Goal: Transaction & Acquisition: Purchase product/service

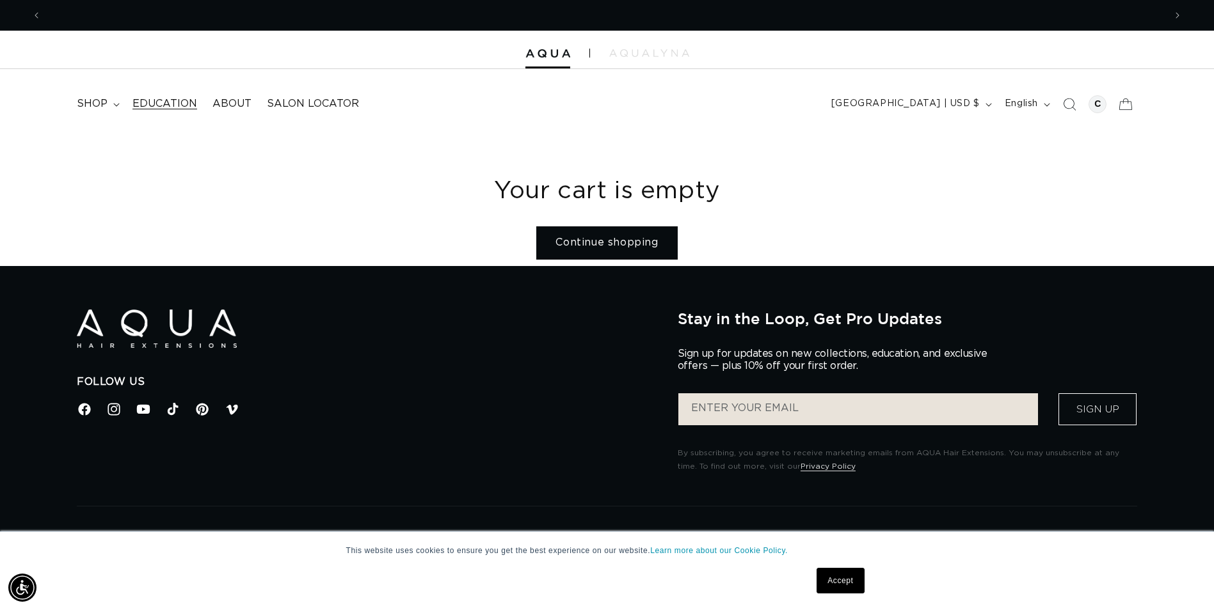
scroll to position [0, 1123]
click at [106, 99] on span "shop" at bounding box center [92, 103] width 31 height 13
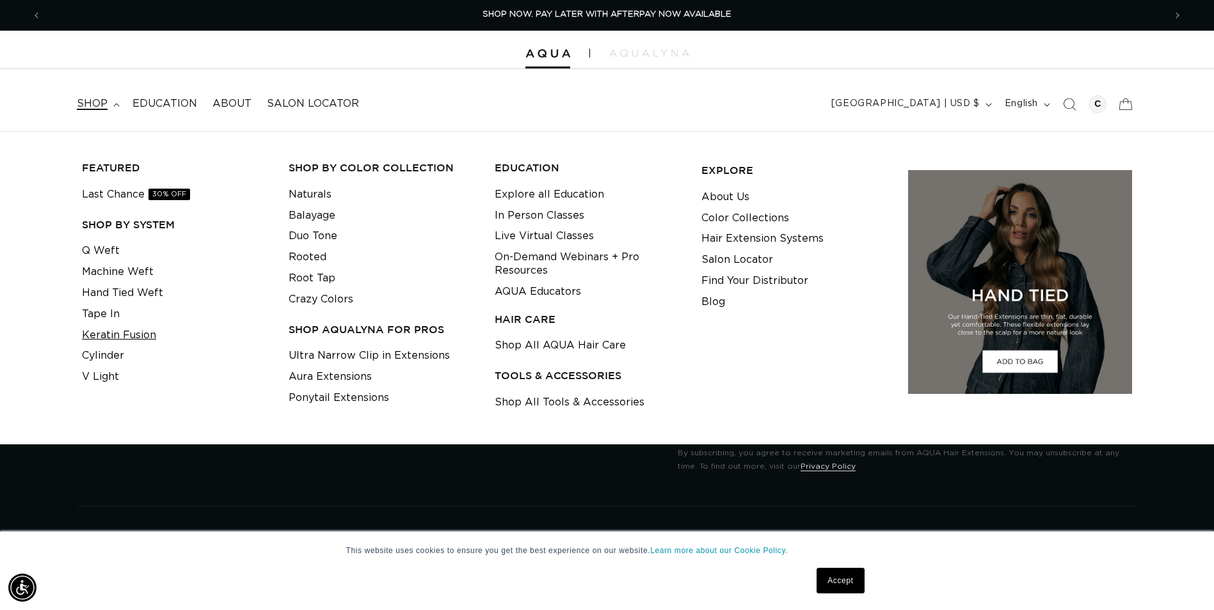
click at [150, 335] on link "Keratin Fusion" at bounding box center [119, 335] width 74 height 21
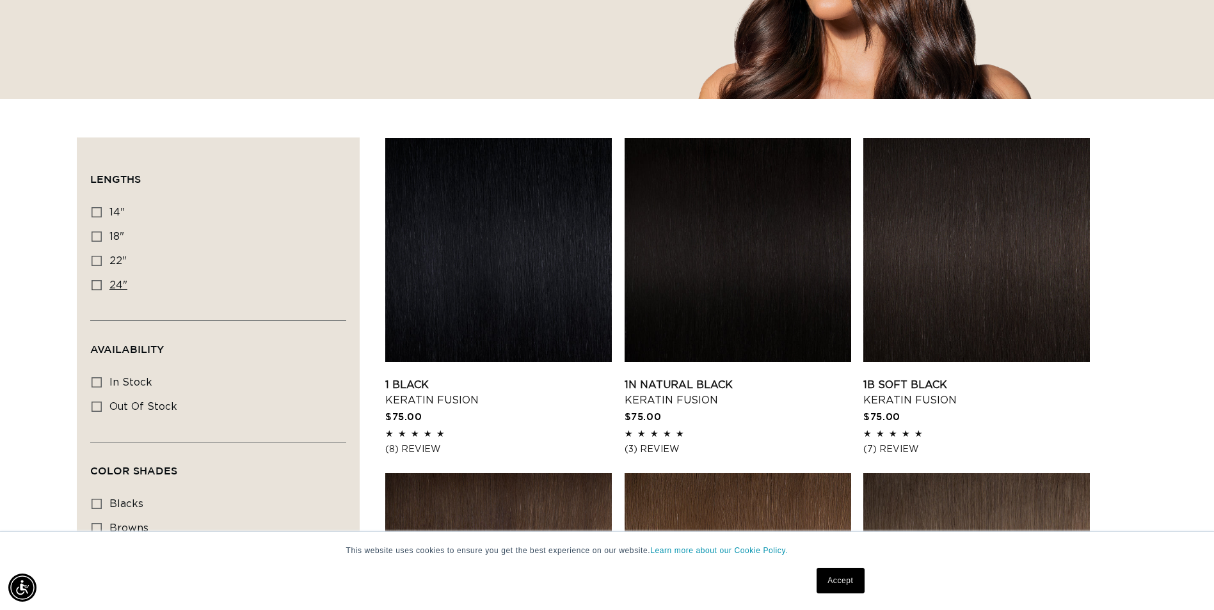
click at [97, 286] on icon at bounding box center [96, 285] width 10 height 10
click at [97, 286] on input "24" 24" (18 products)" at bounding box center [96, 285] width 10 height 10
checkbox input "true"
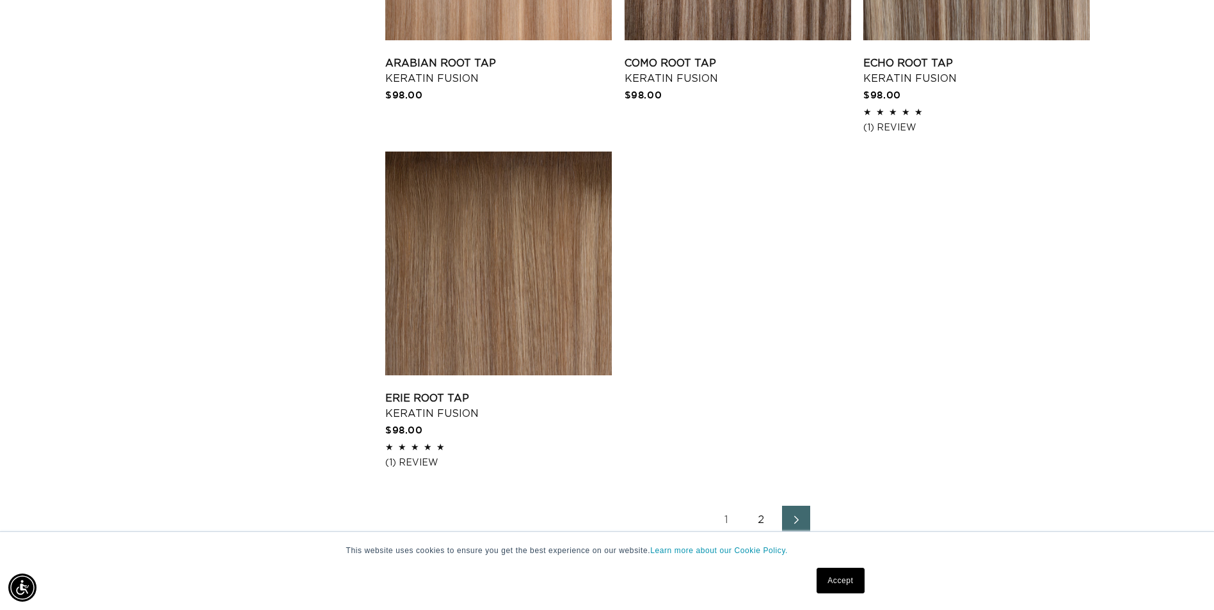
click at [786, 517] on link "Next page" at bounding box center [796, 520] width 28 height 28
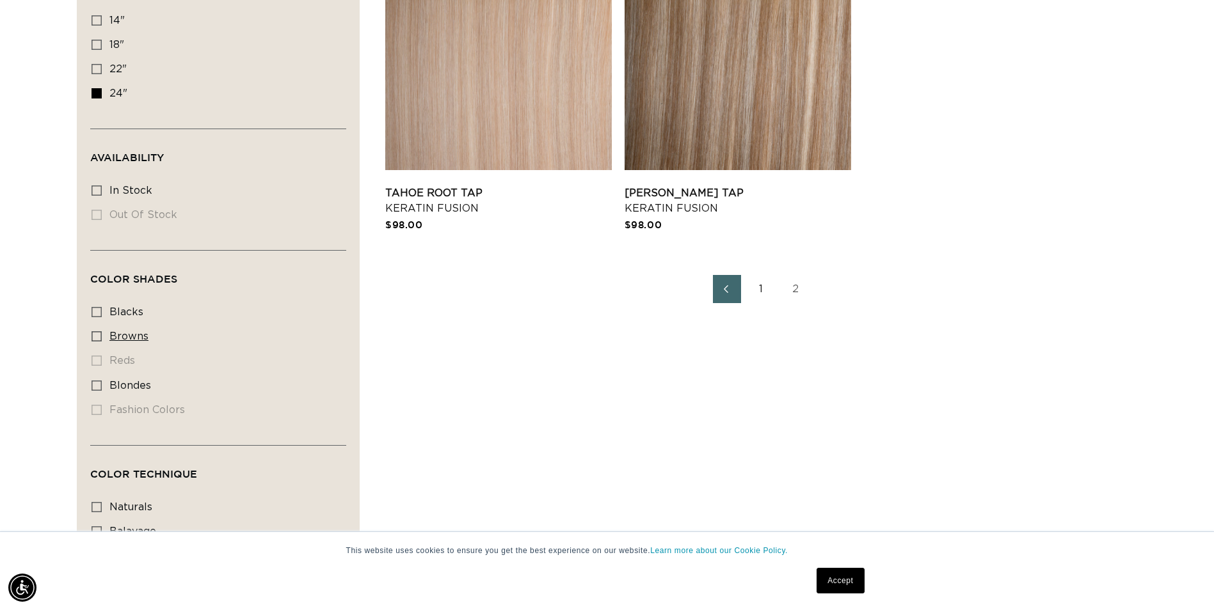
scroll to position [0, 1123]
click at [102, 334] on label "browns browns (13 products)" at bounding box center [214, 337] width 246 height 24
click at [102, 334] on input "browns browns (13 products)" at bounding box center [96, 336] width 10 height 10
checkbox input "true"
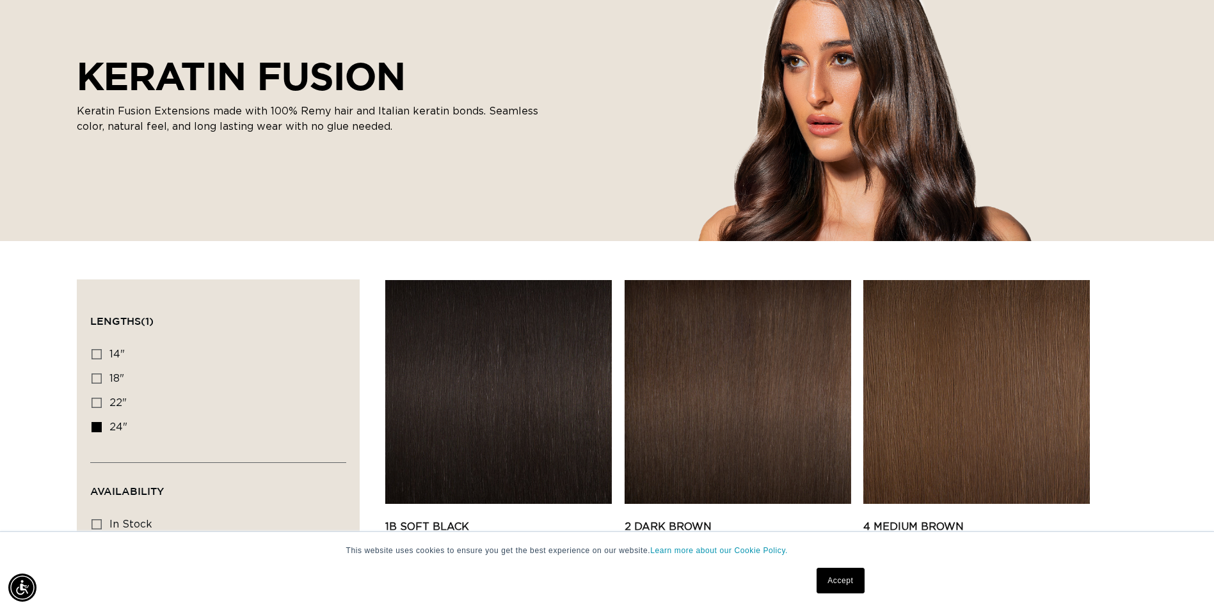
scroll to position [384, 0]
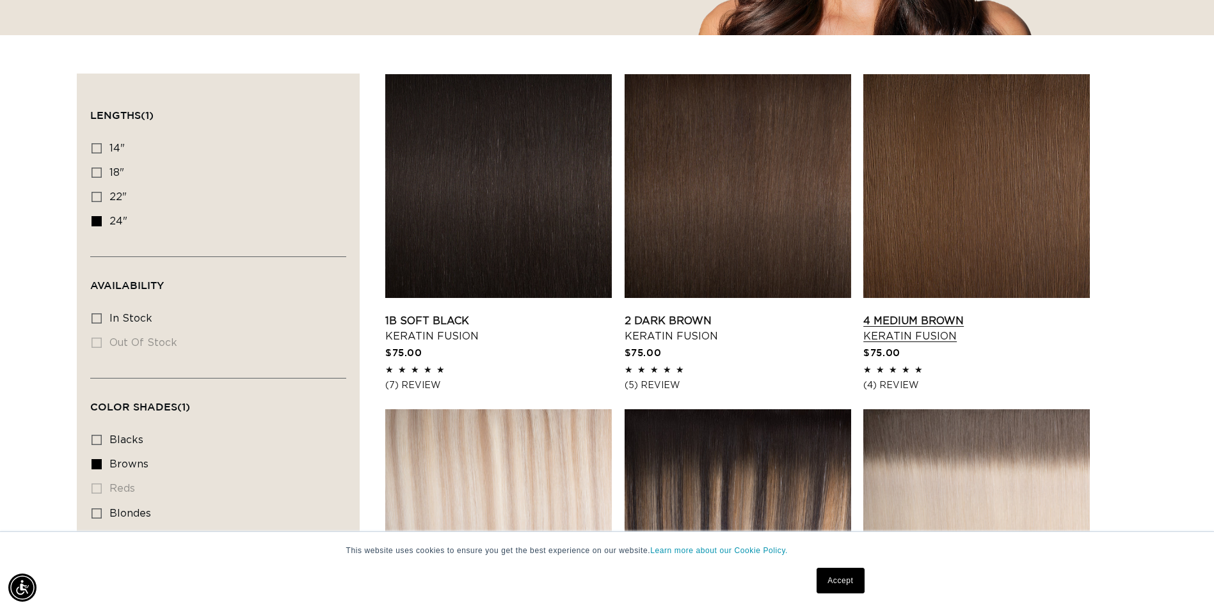
click at [949, 313] on link "4 Medium Brown Keratin Fusion" at bounding box center [976, 328] width 226 height 31
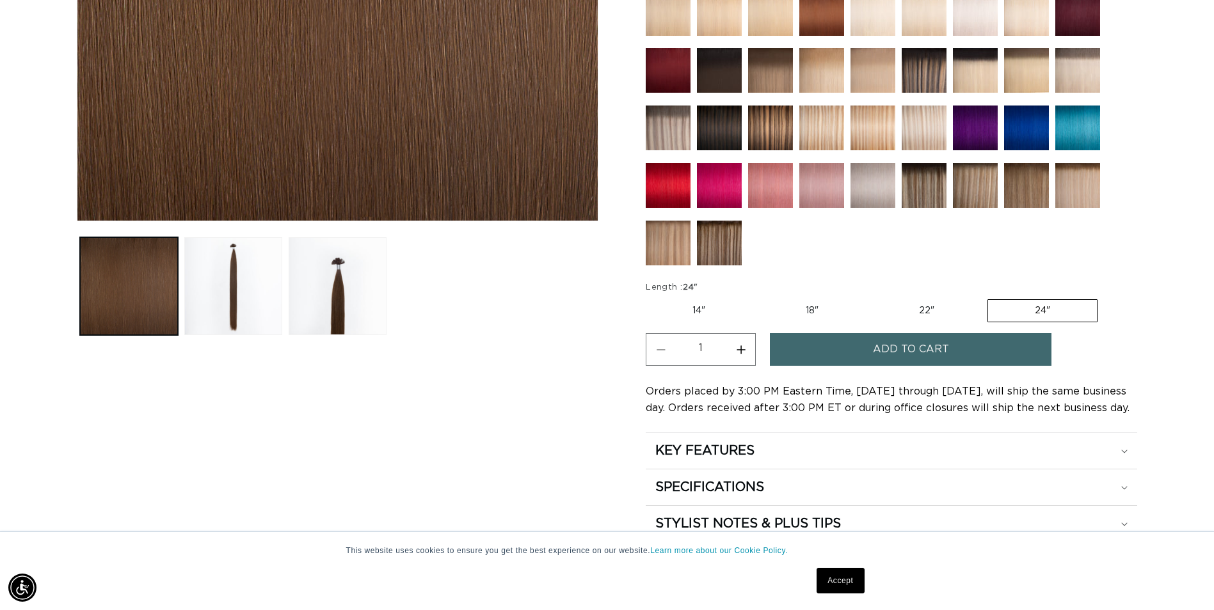
scroll to position [384, 0]
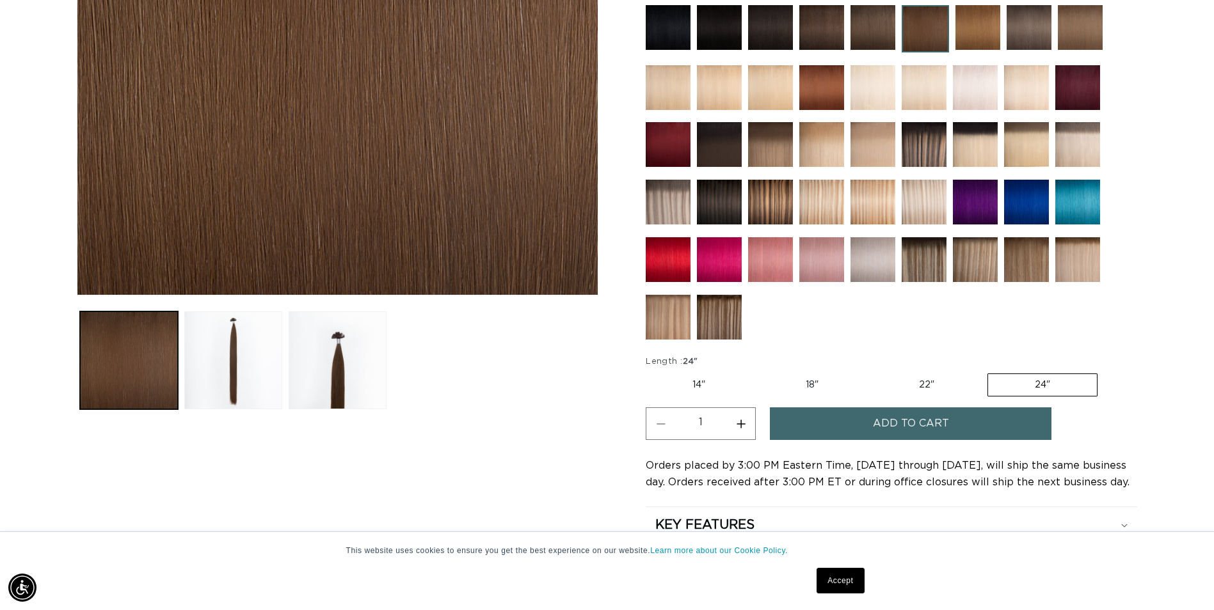
click at [921, 258] on img at bounding box center [923, 259] width 45 height 45
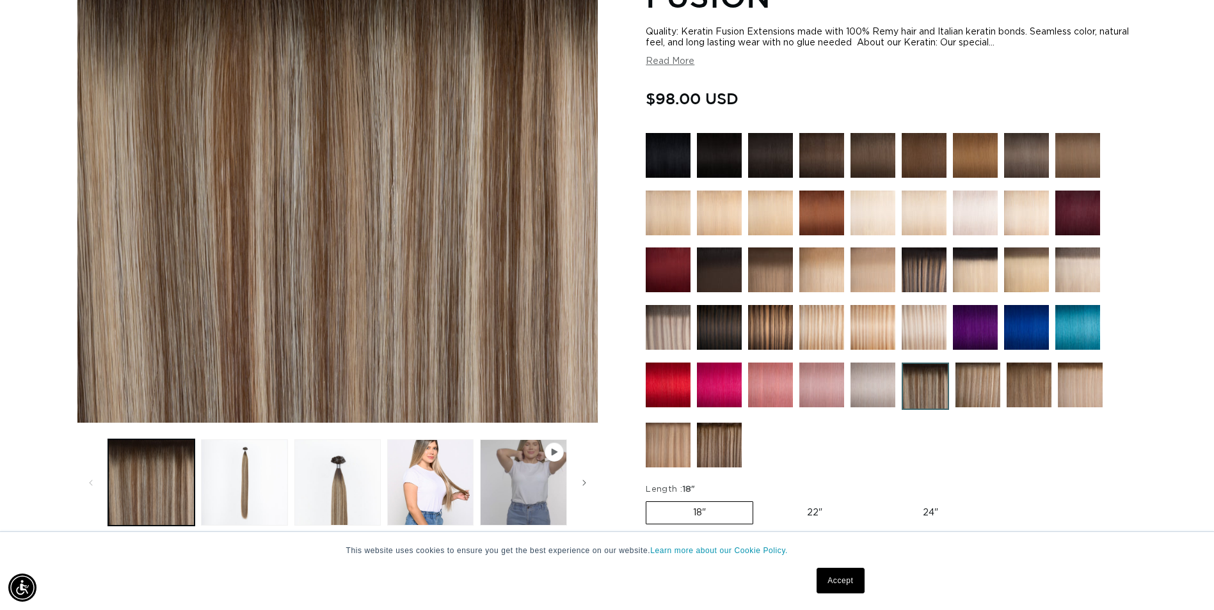
click at [882, 161] on img at bounding box center [872, 155] width 45 height 45
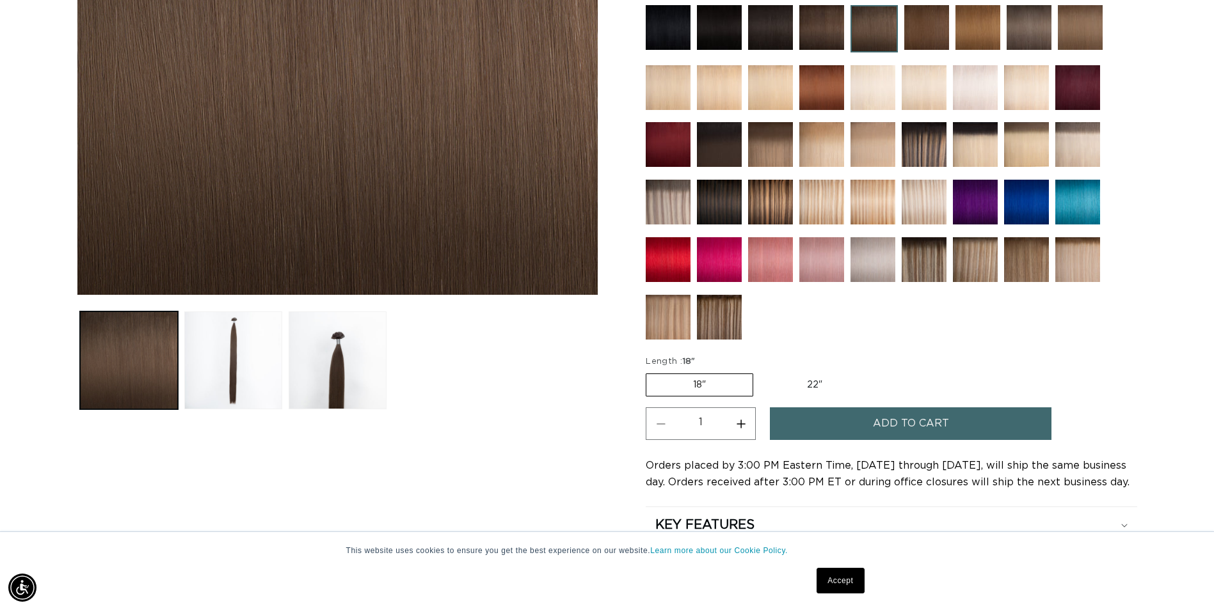
scroll to position [0, 2246]
click at [815, 388] on label "22" Variant sold out or unavailable" at bounding box center [814, 385] width 109 height 22
click at [760, 372] on input "22" Variant sold out or unavailable" at bounding box center [759, 371] width 1 height 1
radio input "true"
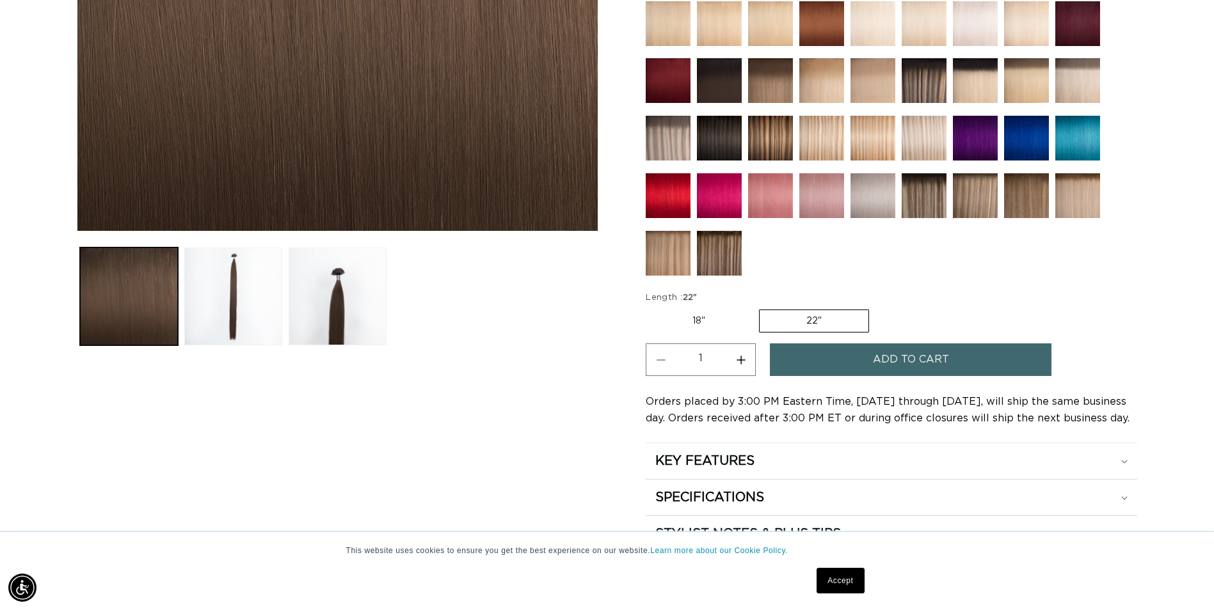
drag, startPoint x: 939, startPoint y: 356, endPoint x: 949, endPoint y: 356, distance: 9.6
click at [939, 356] on span "Add to cart" at bounding box center [911, 360] width 76 height 33
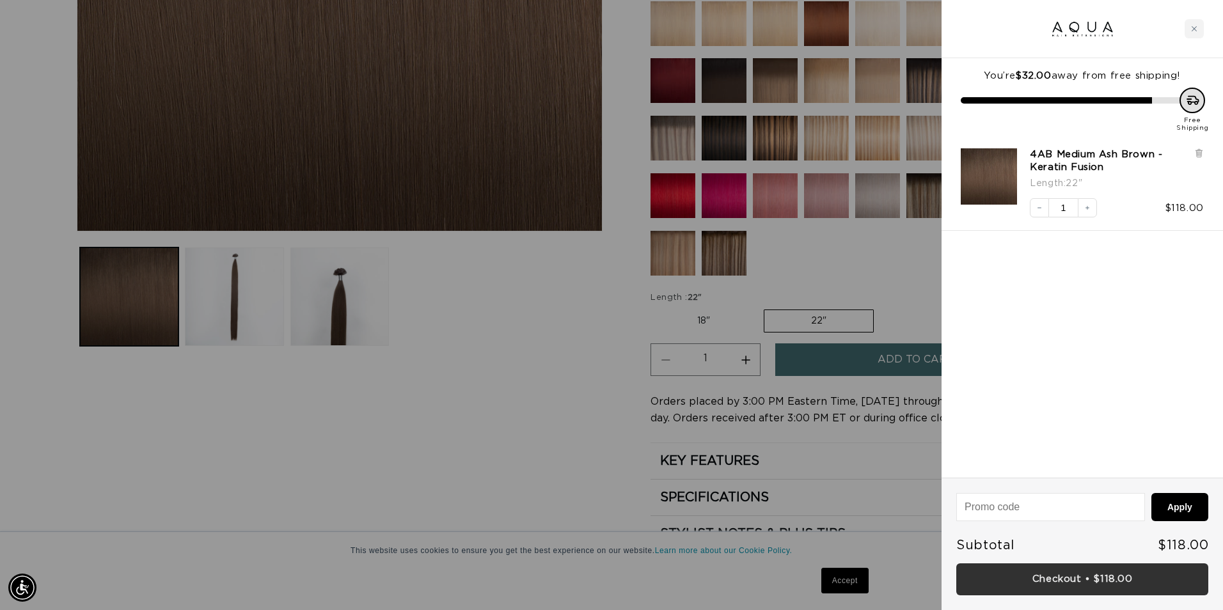
scroll to position [0, 2265]
click at [1092, 575] on link "Checkout • $118.00" at bounding box center [1082, 580] width 252 height 33
click at [575, 315] on div at bounding box center [611, 305] width 1223 height 610
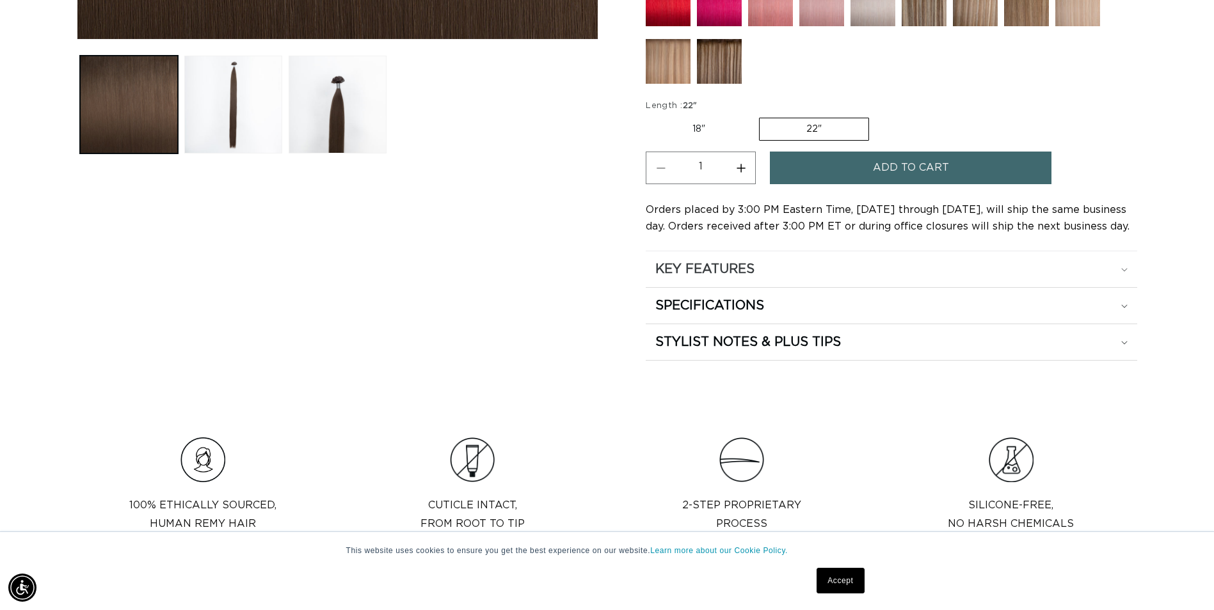
scroll to position [0, 2246]
click at [753, 271] on h2 "KEY FEATURES" at bounding box center [704, 269] width 99 height 17
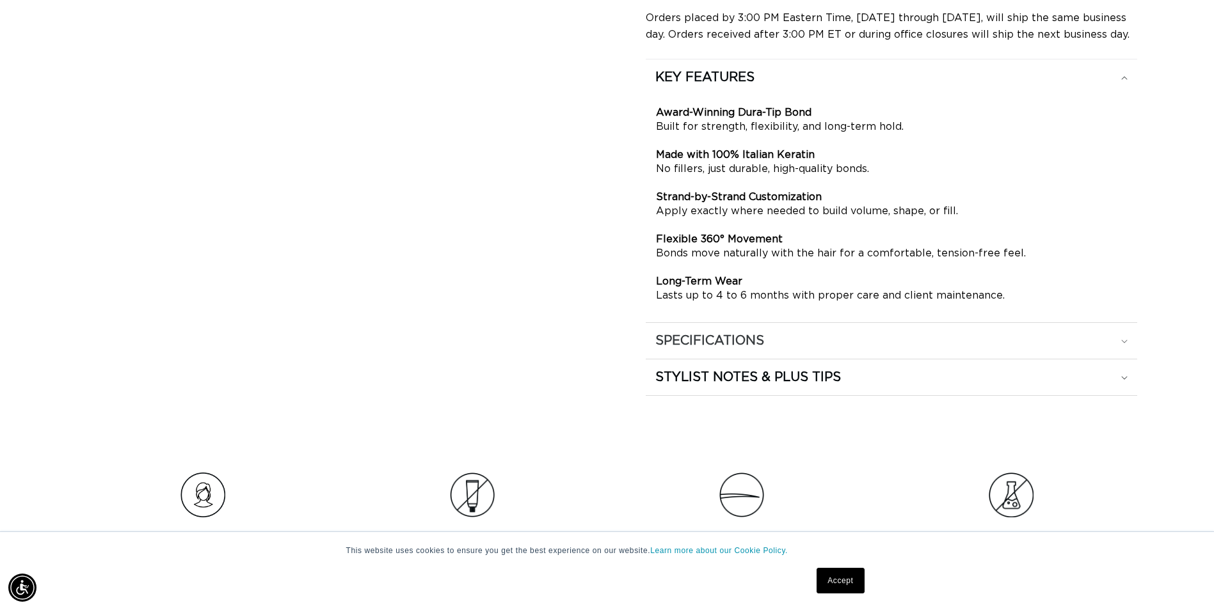
click at [948, 344] on div "SPECIFICATIONS" at bounding box center [891, 341] width 472 height 17
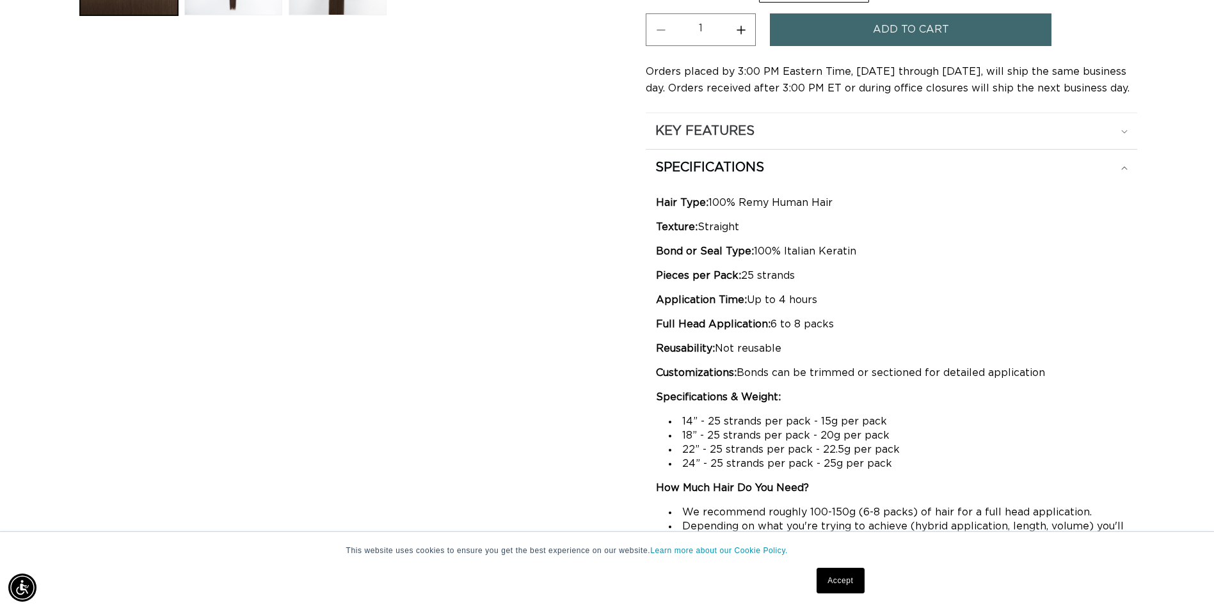
scroll to position [576, 0]
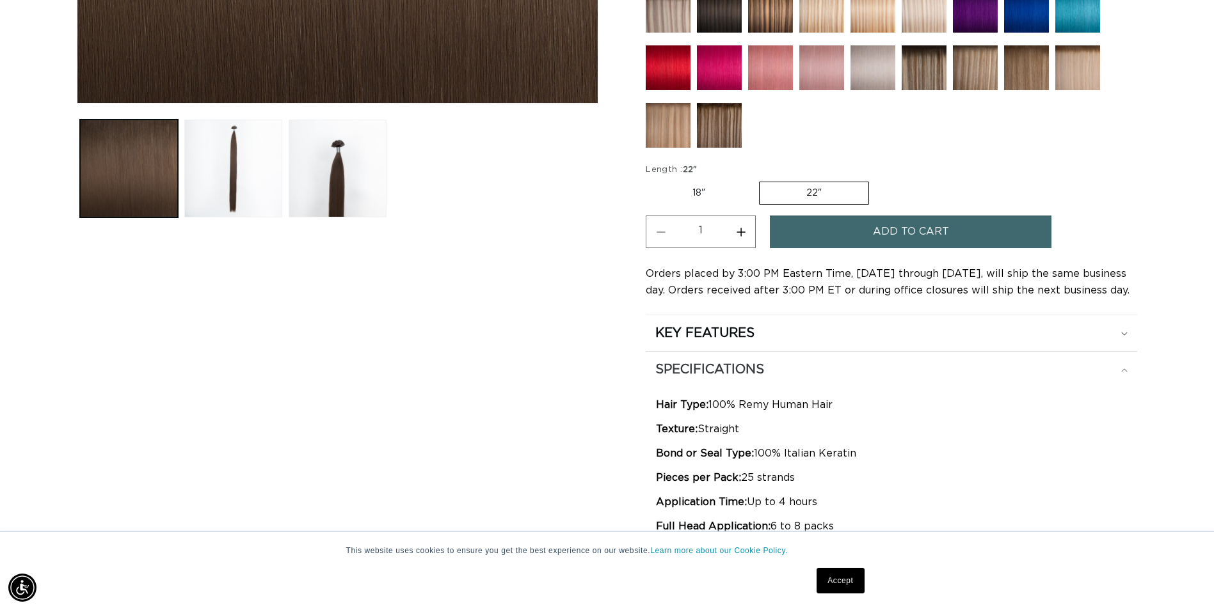
click at [1125, 369] on icon at bounding box center [1124, 371] width 6 height 4
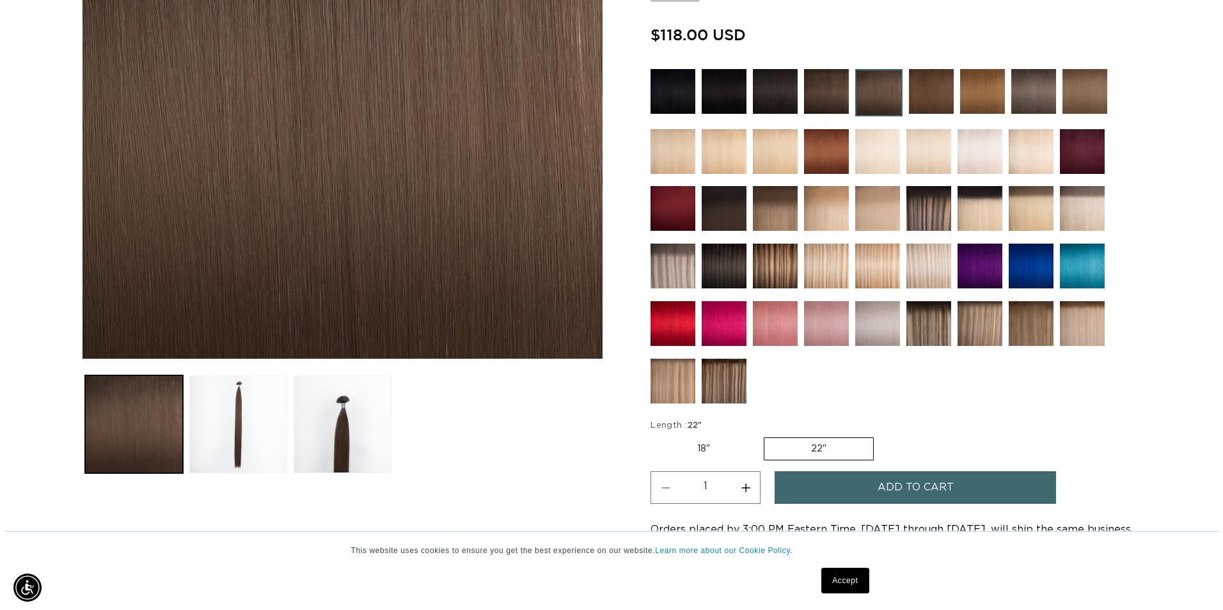
scroll to position [0, 0]
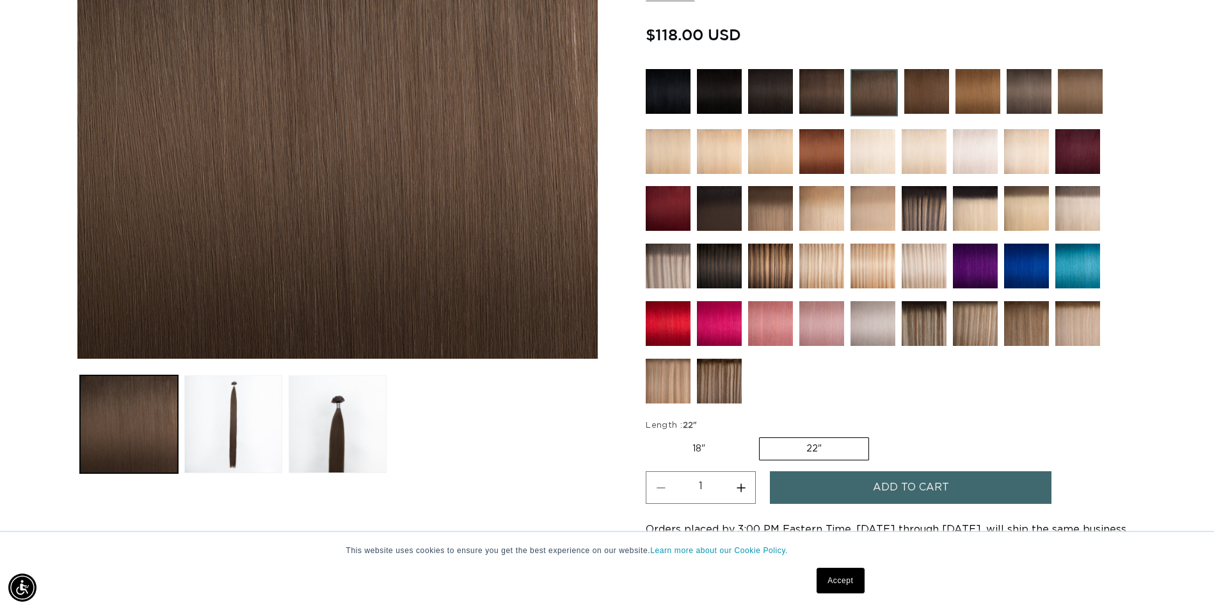
click at [862, 484] on button "Add to cart" at bounding box center [910, 488] width 281 height 33
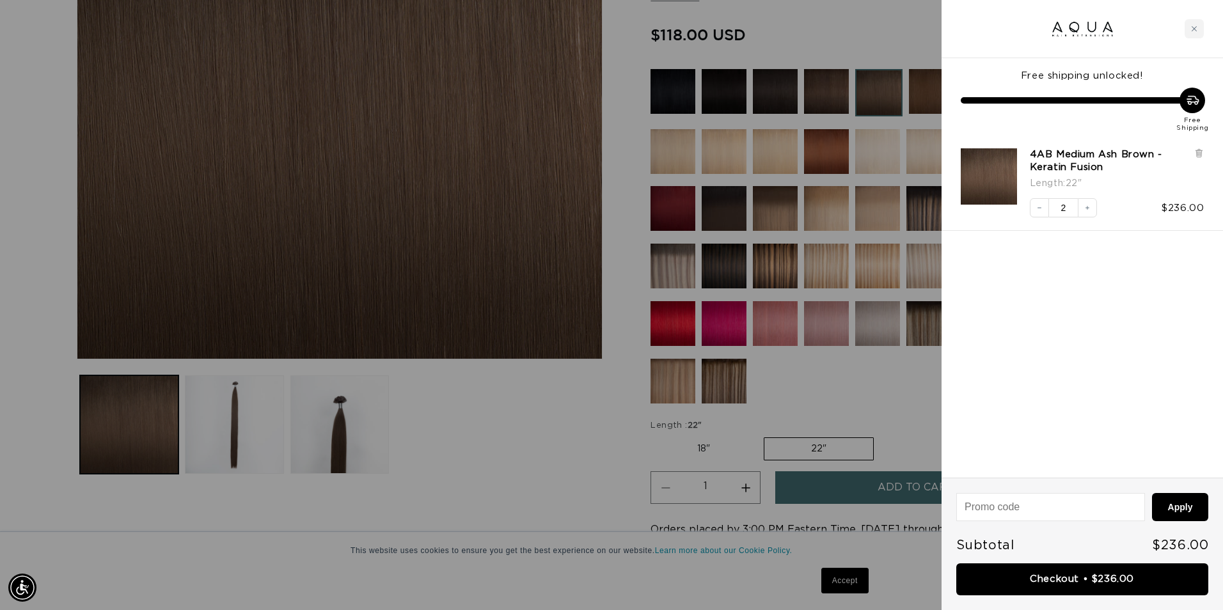
scroll to position [0, 1132]
click at [1031, 207] on button "Decrease quantity" at bounding box center [1039, 207] width 19 height 19
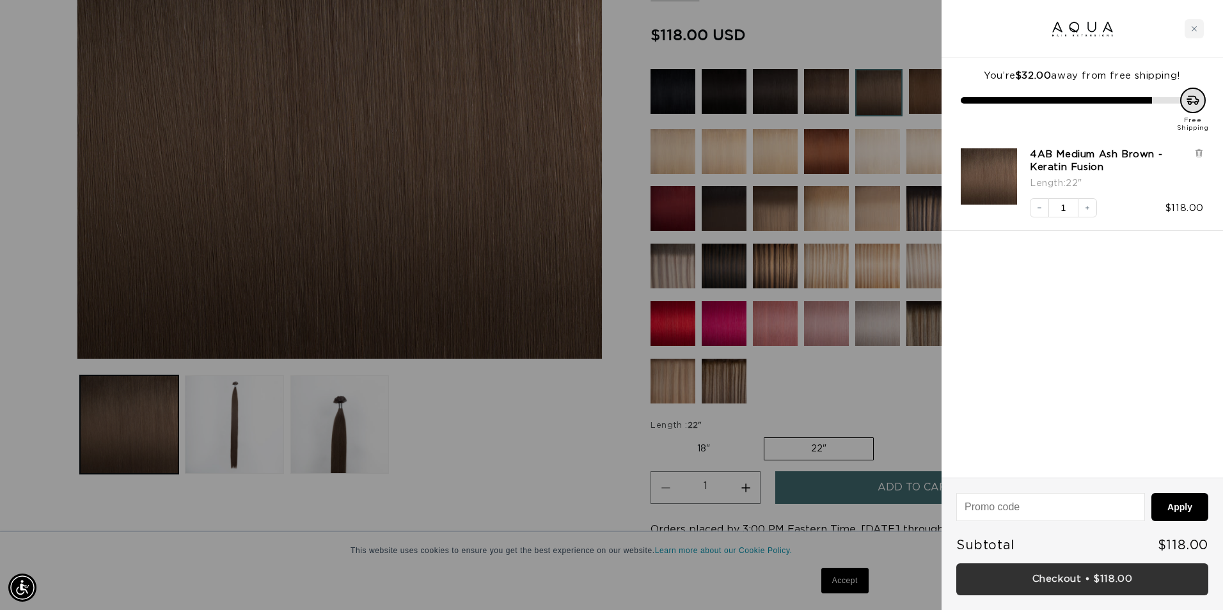
scroll to position [0, 0]
click at [1096, 582] on link "Checkout • $118.00" at bounding box center [1082, 580] width 252 height 33
